Goal: Use online tool/utility: Utilize a website feature to perform a specific function

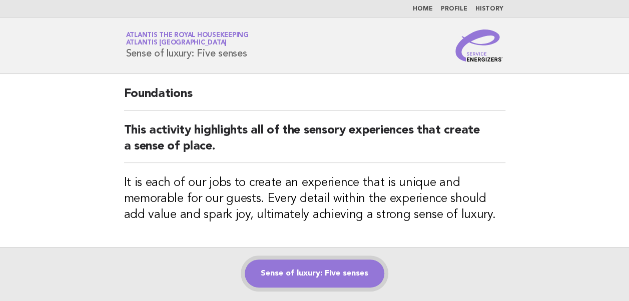
click at [310, 269] on link "Sense of luxury: Five senses" at bounding box center [315, 274] width 140 height 28
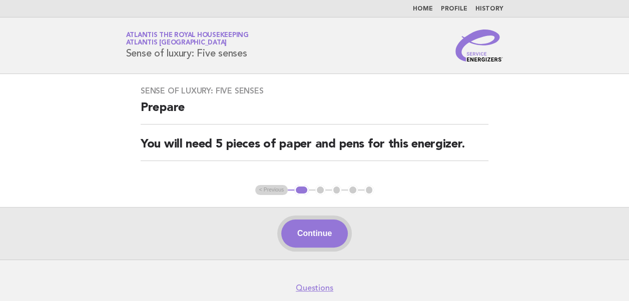
click at [312, 239] on button "Continue" at bounding box center [314, 234] width 67 height 28
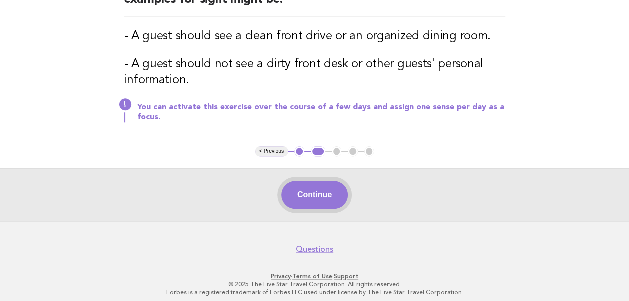
click at [317, 197] on button "Continue" at bounding box center [314, 195] width 67 height 28
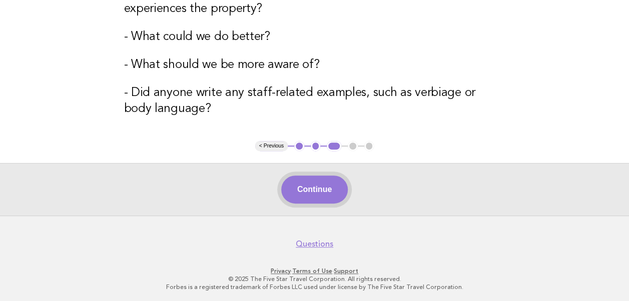
click at [314, 186] on button "Continue" at bounding box center [314, 190] width 67 height 28
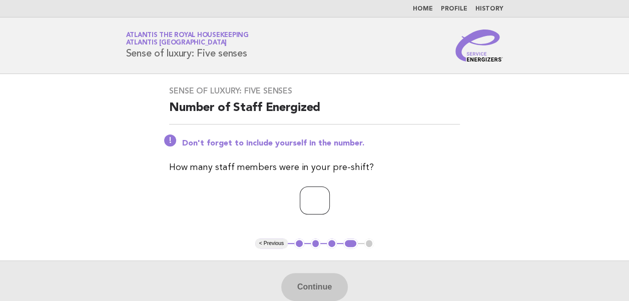
click at [301, 204] on input "number" at bounding box center [315, 201] width 30 height 28
type input "**"
click at [471, 204] on div "Sense of luxury: Five senses Number of Staff Energized Don't forget to include …" at bounding box center [314, 156] width 315 height 165
click at [297, 292] on button "Continue" at bounding box center [314, 287] width 67 height 28
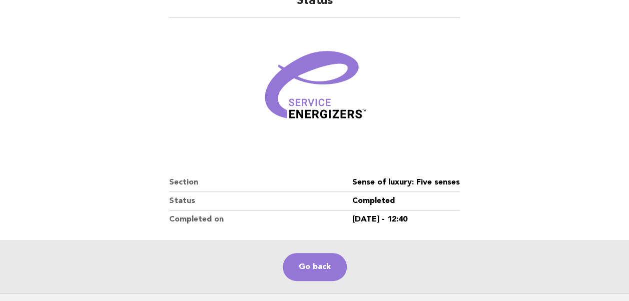
scroll to position [171, 0]
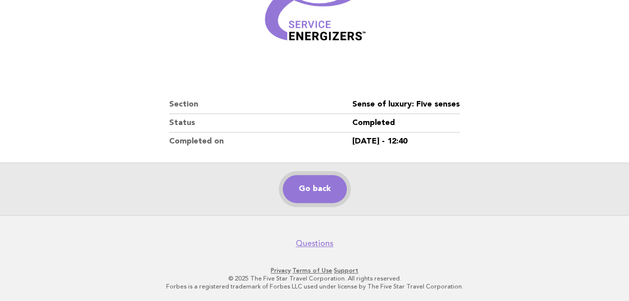
click at [323, 193] on link "Go back" at bounding box center [315, 189] width 64 height 28
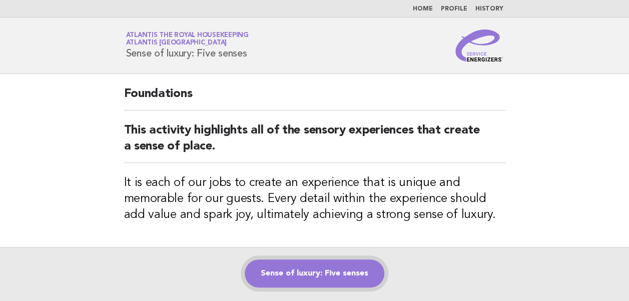
click at [310, 266] on link "Sense of luxury: Five senses" at bounding box center [315, 274] width 140 height 28
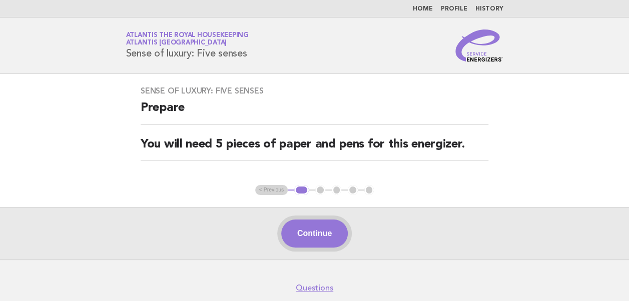
click at [315, 232] on button "Continue" at bounding box center [314, 234] width 67 height 28
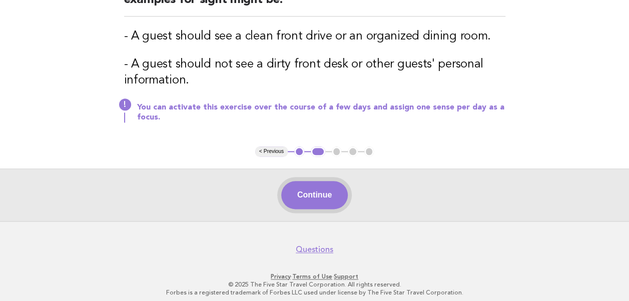
click at [330, 191] on button "Continue" at bounding box center [314, 195] width 67 height 28
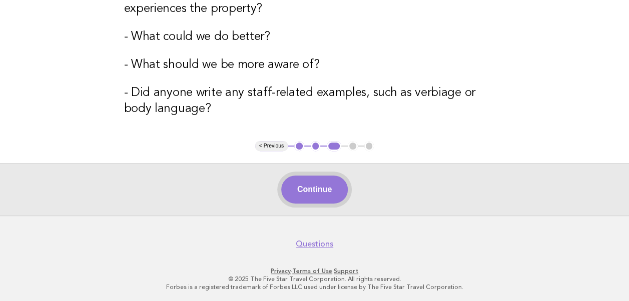
click at [315, 190] on button "Continue" at bounding box center [314, 190] width 67 height 28
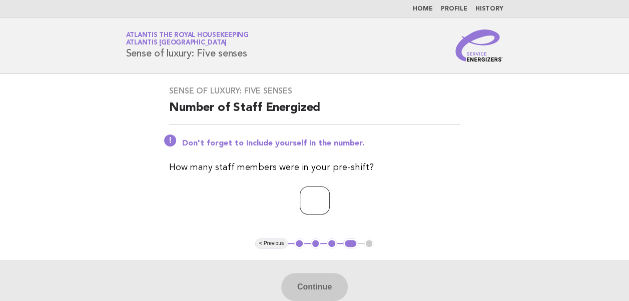
click at [310, 201] on input "number" at bounding box center [315, 201] width 30 height 28
type input "**"
click at [468, 205] on div "Sense of luxury: Five senses Number of Staff Energized Don't forget to include …" at bounding box center [314, 156] width 315 height 165
click at [313, 285] on button "Continue" at bounding box center [314, 287] width 67 height 28
